Goal: Use online tool/utility: Use online tool/utility

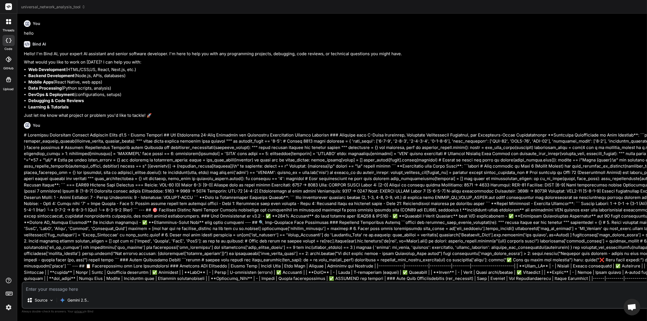
scroll to position [234, 0]
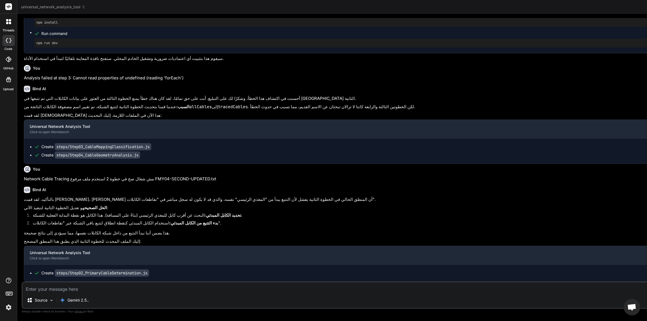
click at [71, 304] on div "Gemini 2.5.." at bounding box center [74, 300] width 34 height 11
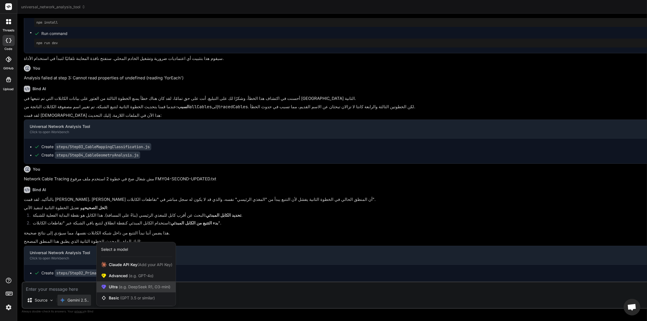
click at [134, 288] on span "(e.g. DeepSeek R1, O3-mini)" at bounding box center [144, 286] width 53 height 5
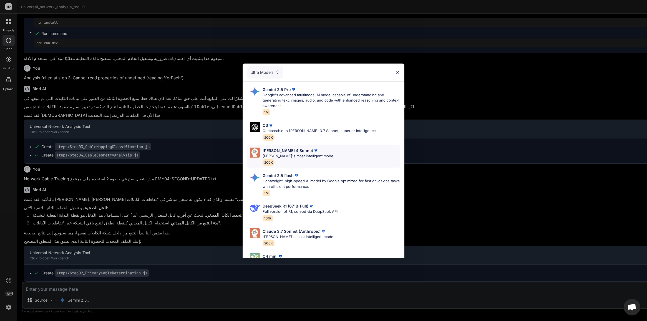
click at [304, 148] on div "[PERSON_NAME] 4 Sonnet" at bounding box center [298, 151] width 72 height 6
type textarea "x"
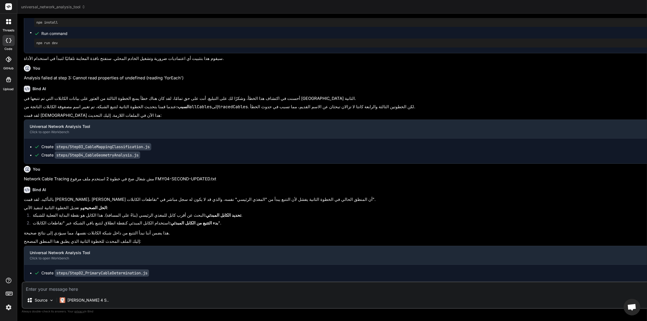
click at [161, 293] on div "Source [PERSON_NAME] 4 S.. Agent Mode. When this toggle is activated, AI automa…" at bounding box center [402, 295] width 761 height 27
click at [163, 287] on textarea at bounding box center [402, 287] width 760 height 10
paste textarea "Analysis failed at step 2: Cannot read properties of undefined (reading 'Width')"
type textarea "Analysis failed at step 2: Cannot read properties of undefined (reading 'Width')"
type textarea "x"
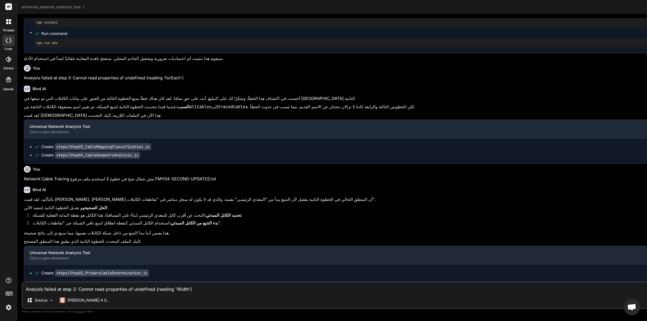
type textarea "Analysis failed at step 2: Cannot read properties of undefined (reading 'Width')"
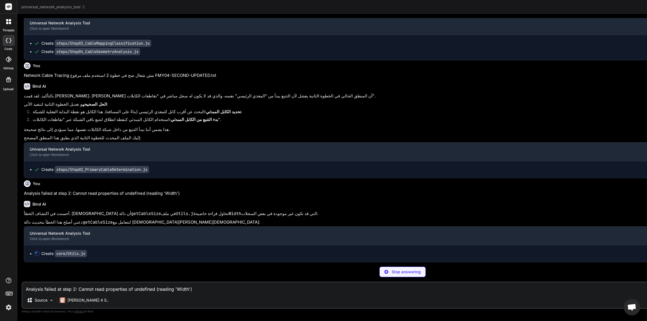
scroll to position [20088, 0]
type textarea "x"
type textarea "} catch (error) { return 0; } } } // Export the utility class window.Utils = ne…"
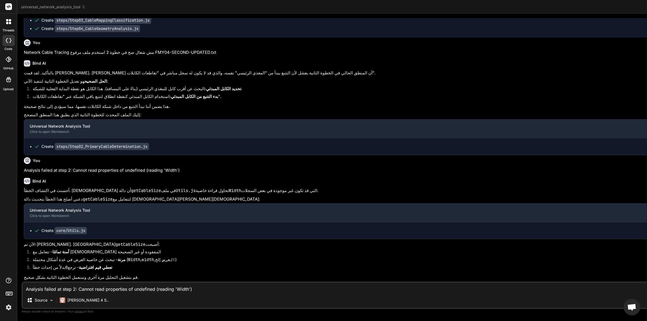
type textarea "x"
